Goal: Information Seeking & Learning: Learn about a topic

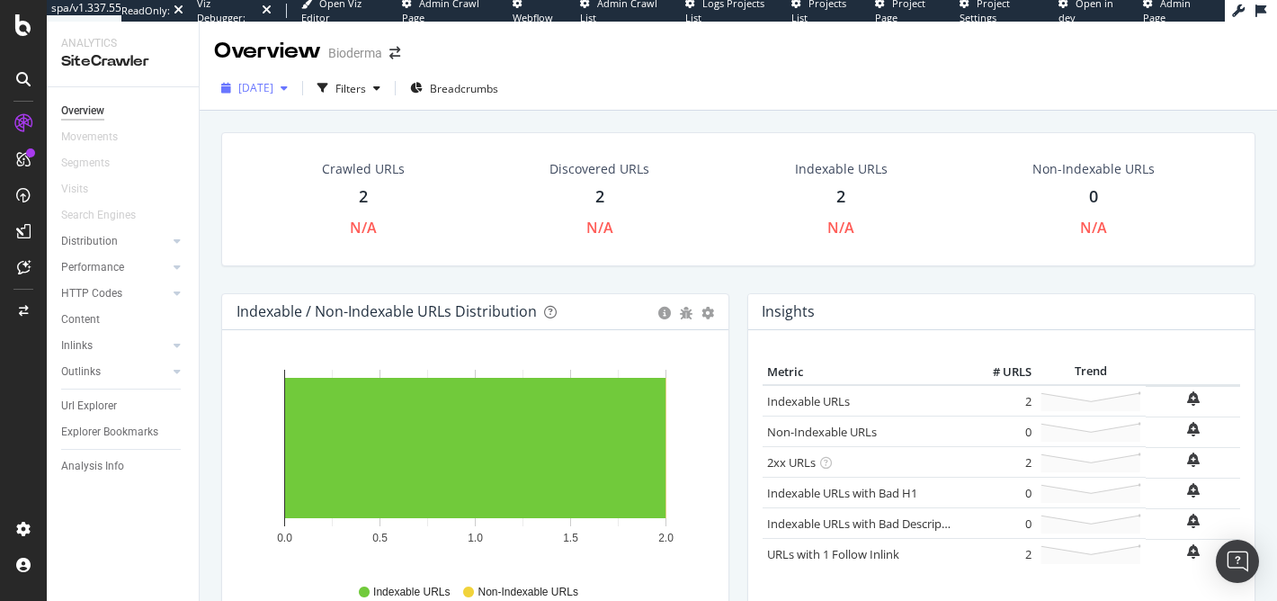
click at [295, 88] on div "button" at bounding box center [284, 88] width 22 height 11
click at [288, 88] on icon "button" at bounding box center [284, 88] width 7 height 11
click at [380, 87] on icon "button" at bounding box center [376, 88] width 7 height 11
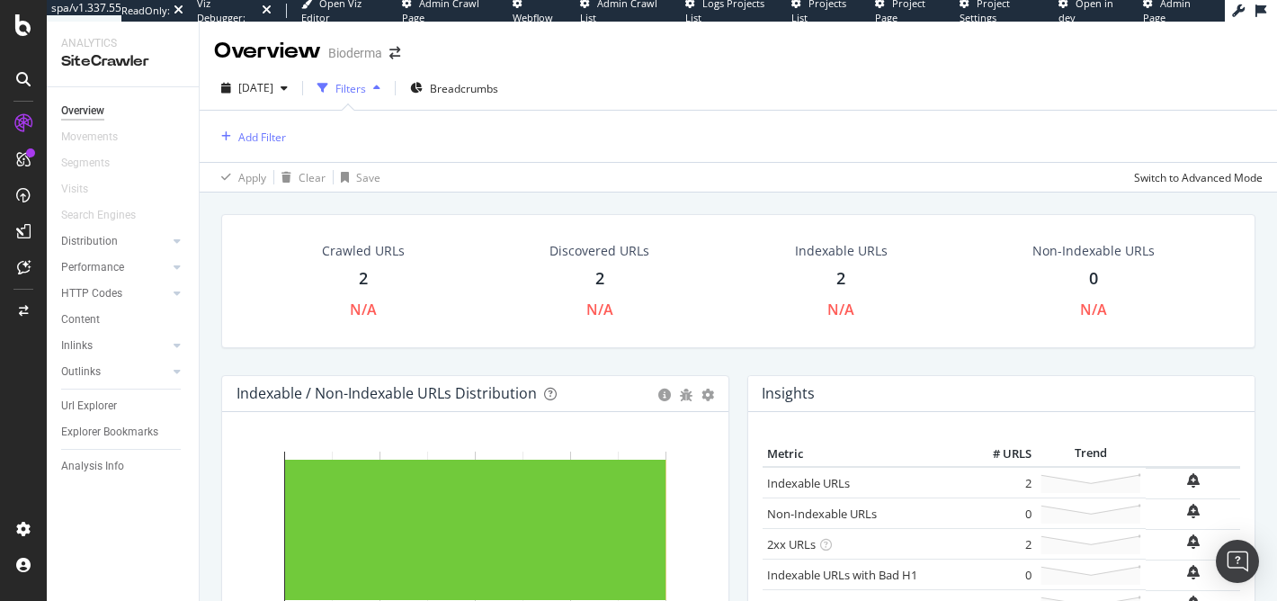
click at [380, 87] on icon "button" at bounding box center [376, 88] width 7 height 11
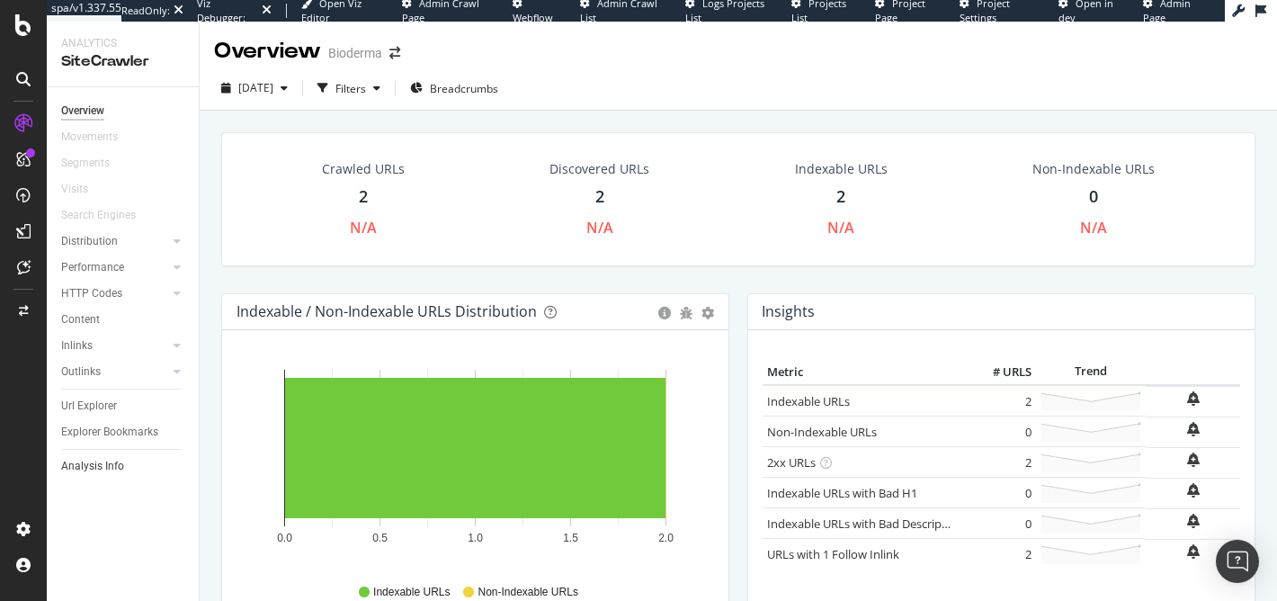
click at [124, 459] on link "Analysis Info" at bounding box center [123, 466] width 125 height 19
